Goal: Information Seeking & Learning: Check status

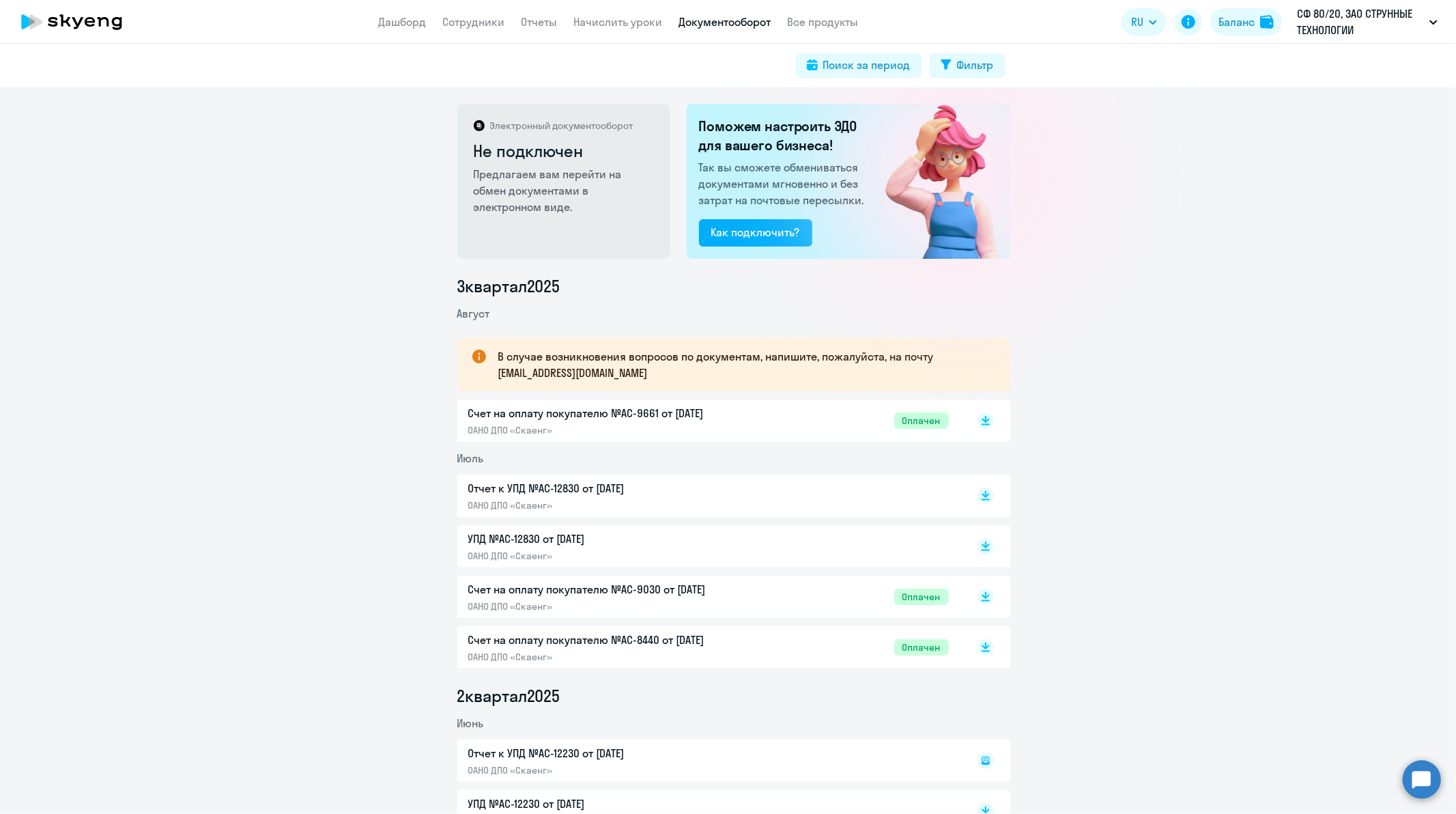
click at [482, 28] on app-menu-item-link "Сотрудники" at bounding box center [474, 22] width 62 height 17
click at [481, 26] on link "Сотрудники" at bounding box center [474, 21] width 62 height 14
select select "30"
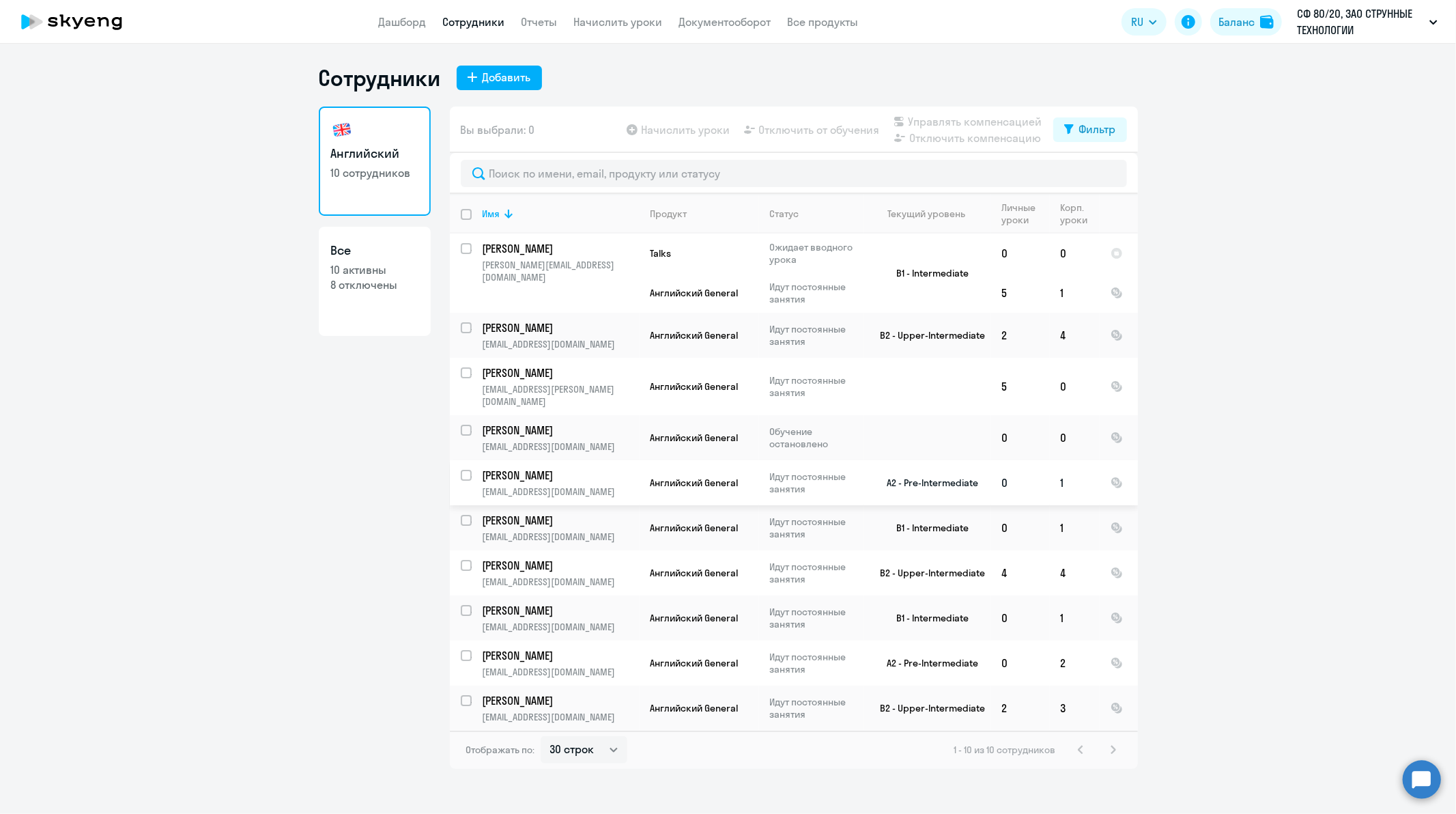
click at [582, 471] on td "[PERSON_NAME] [EMAIL_ADDRESS][DOMAIN_NAME]" at bounding box center [556, 482] width 168 height 45
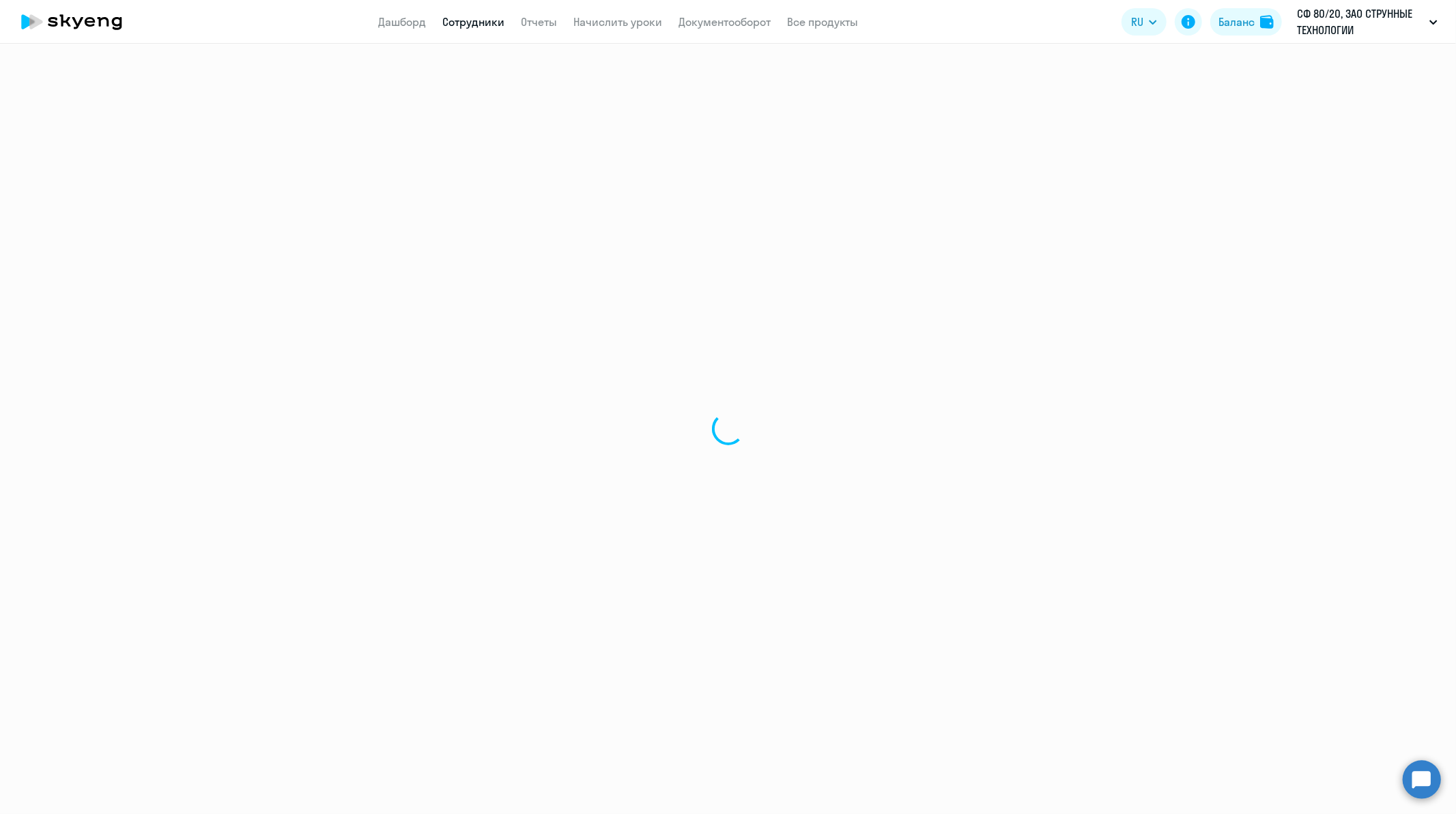
select select "english"
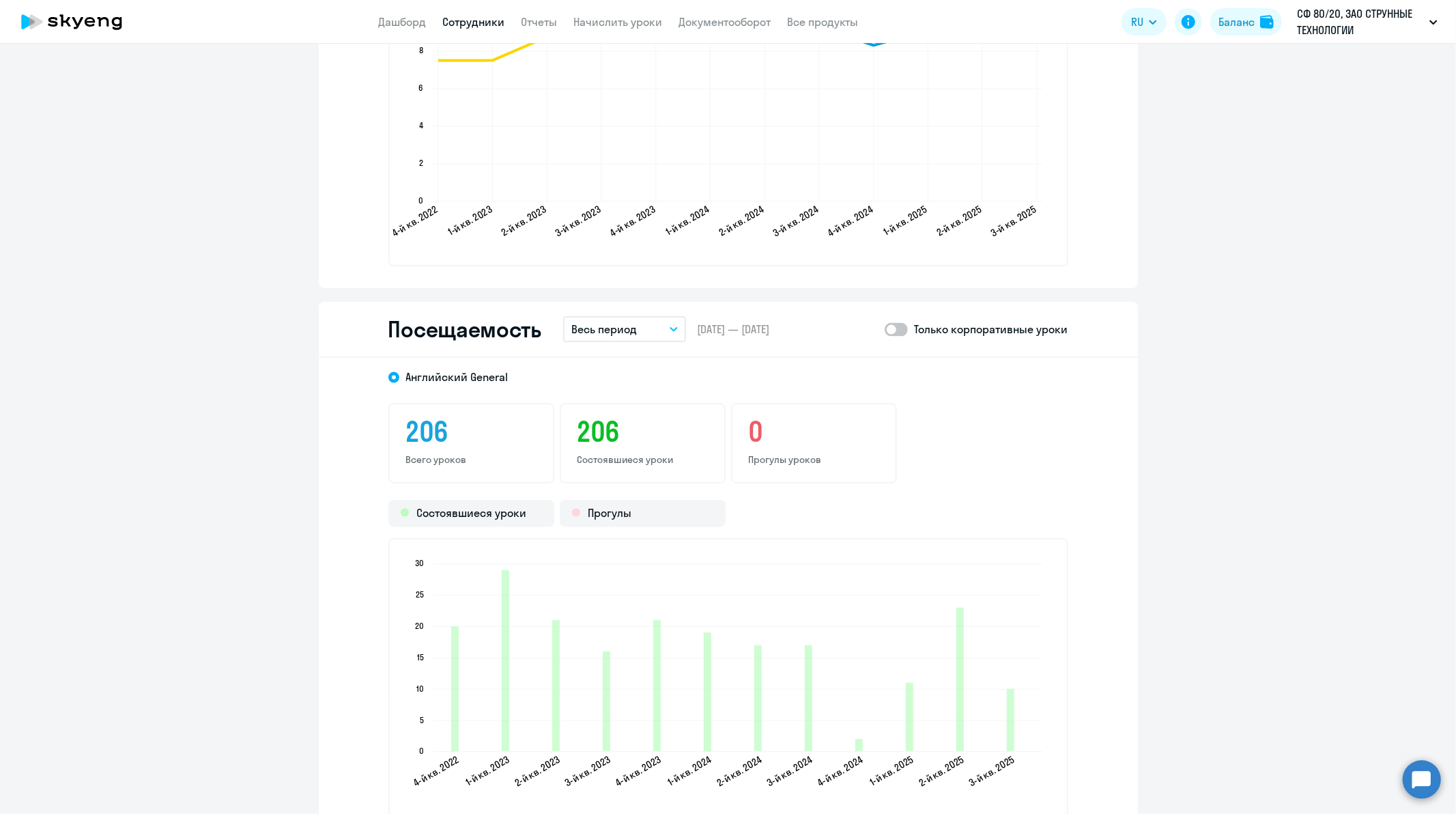
scroll to position [1518, 0]
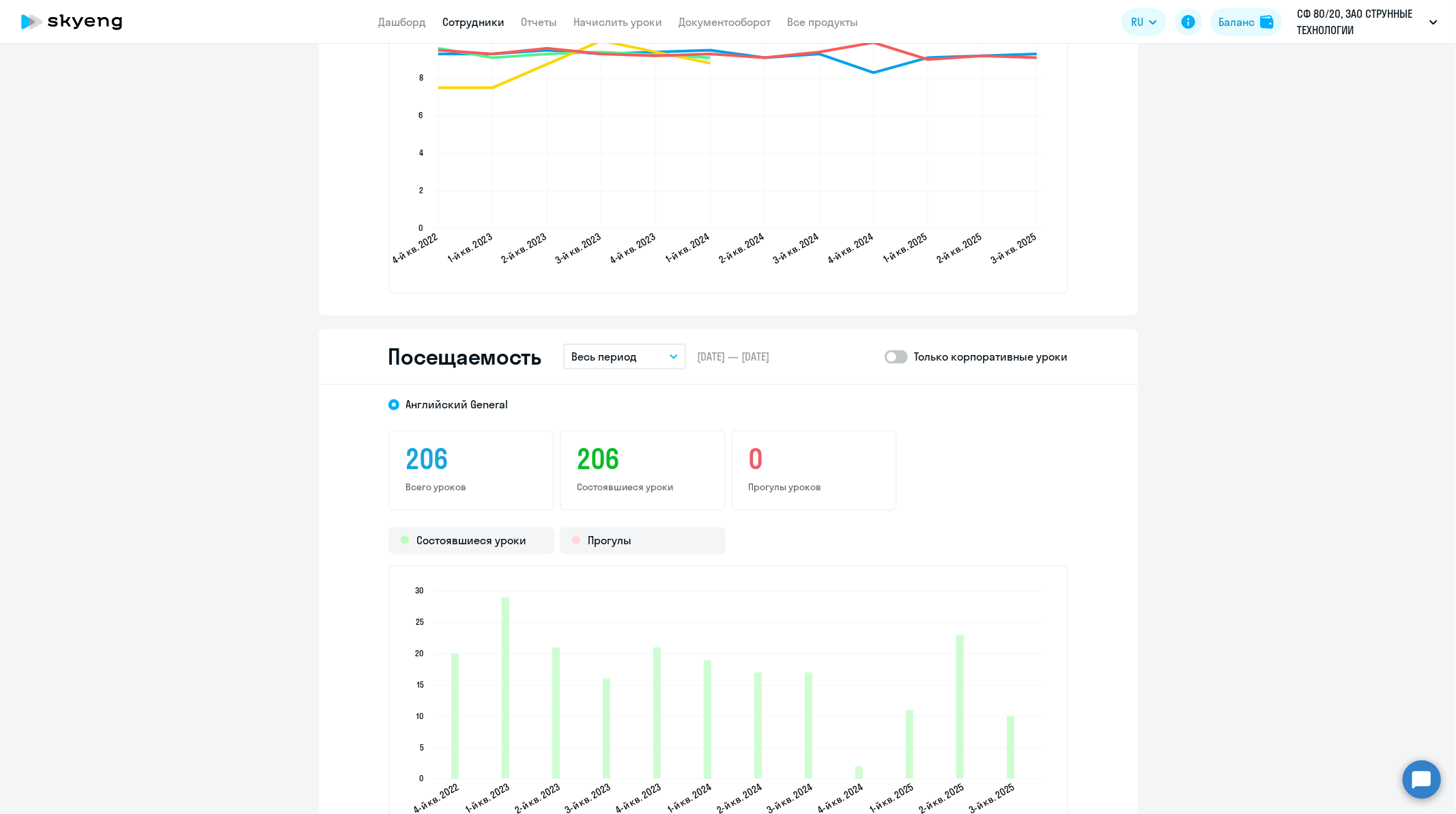
click at [664, 347] on button "Весь период" at bounding box center [625, 356] width 123 height 26
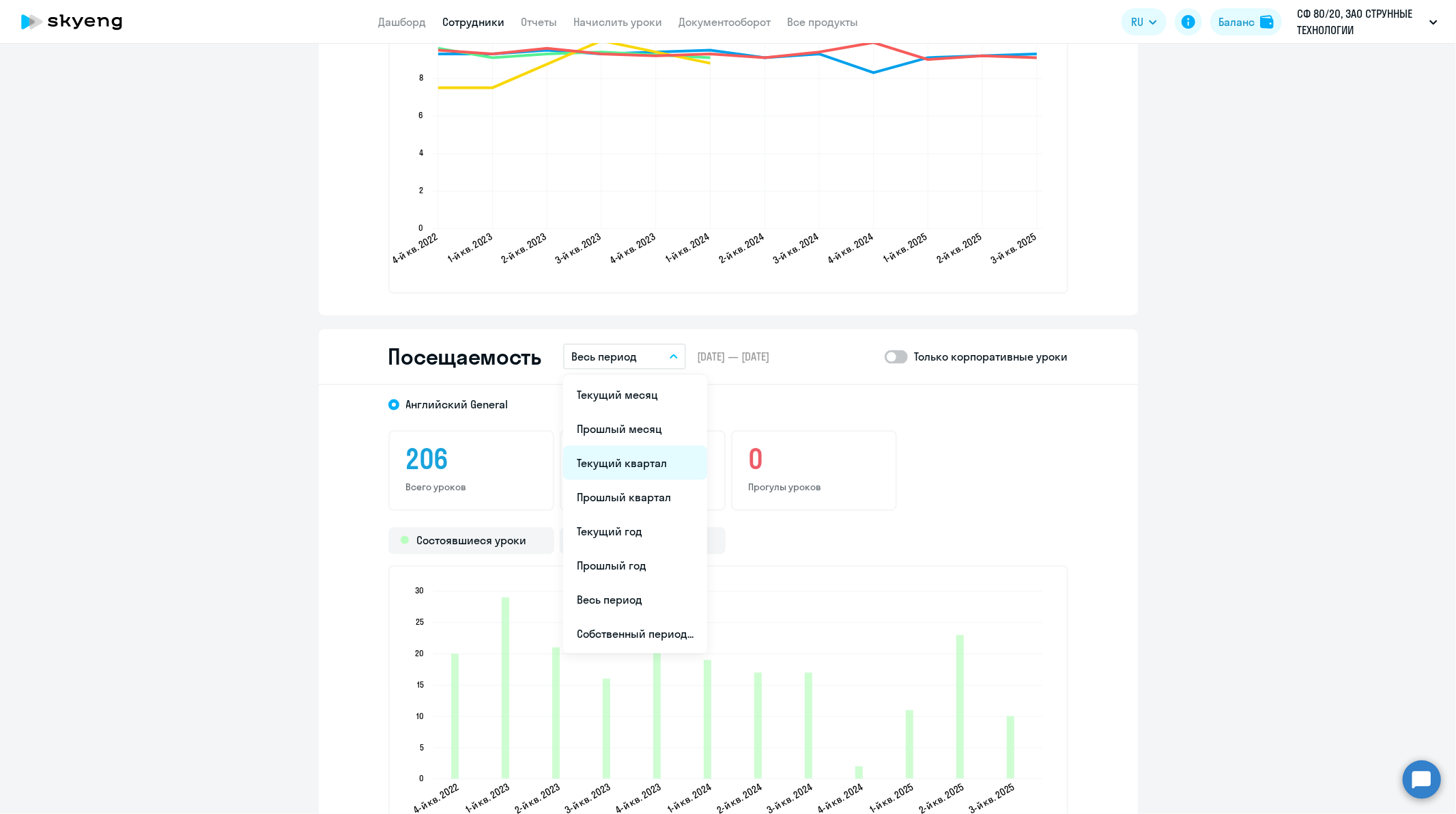
click at [639, 459] on li "Текущий квартал" at bounding box center [635, 463] width 144 height 34
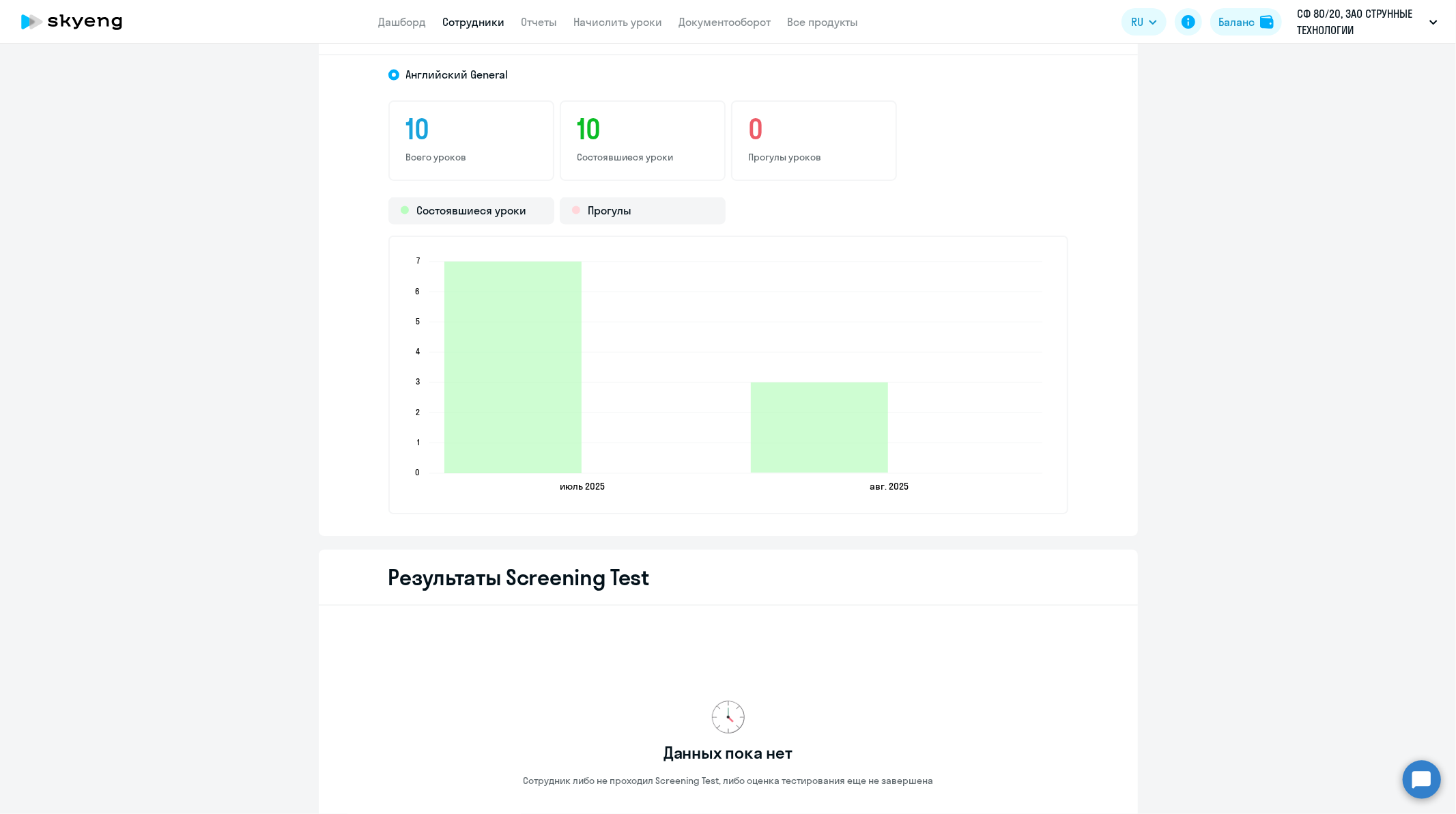
scroll to position [1821, 0]
